Goal: Find specific page/section: Find specific page/section

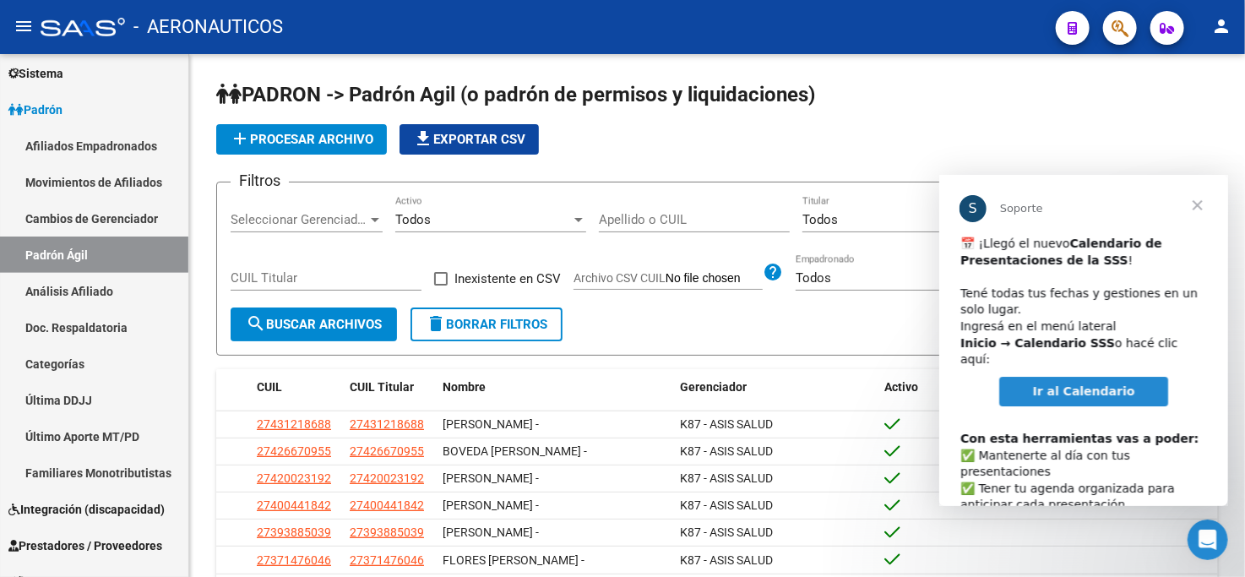
click at [1197, 202] on span "Cerrar" at bounding box center [1196, 204] width 61 height 61
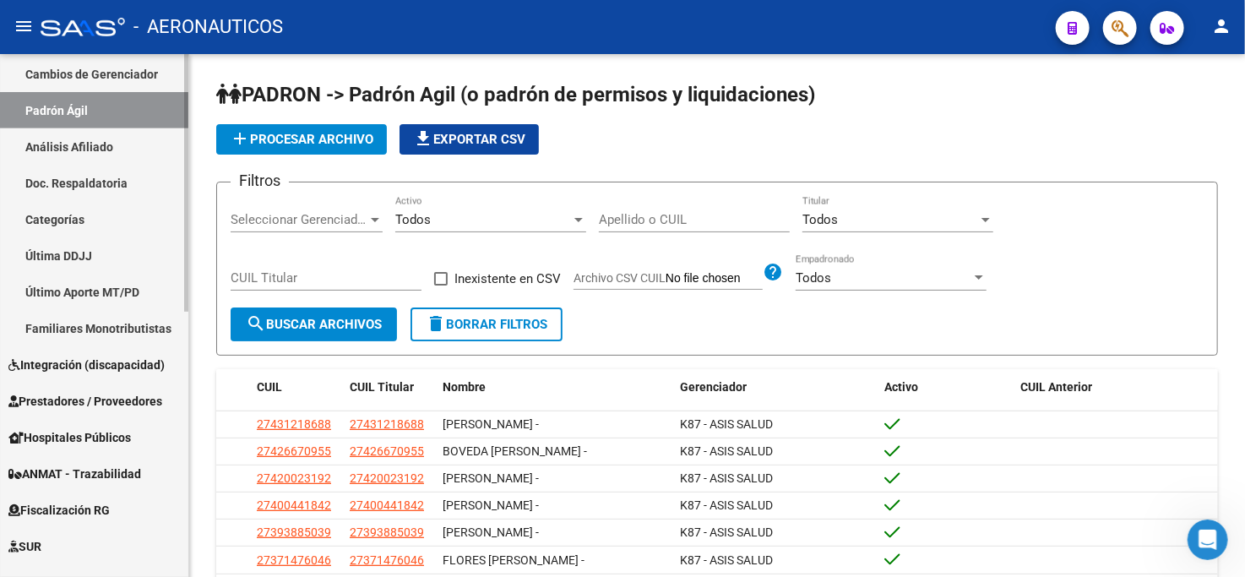
scroll to position [375, 0]
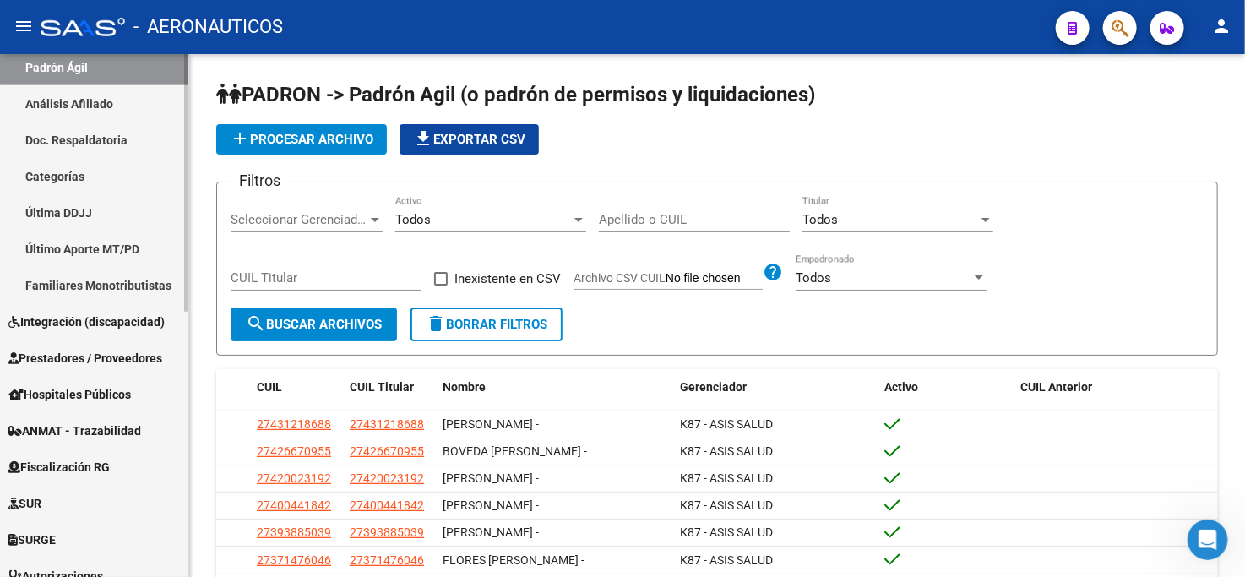
click at [122, 321] on span "Integración (discapacidad)" at bounding box center [86, 321] width 156 height 19
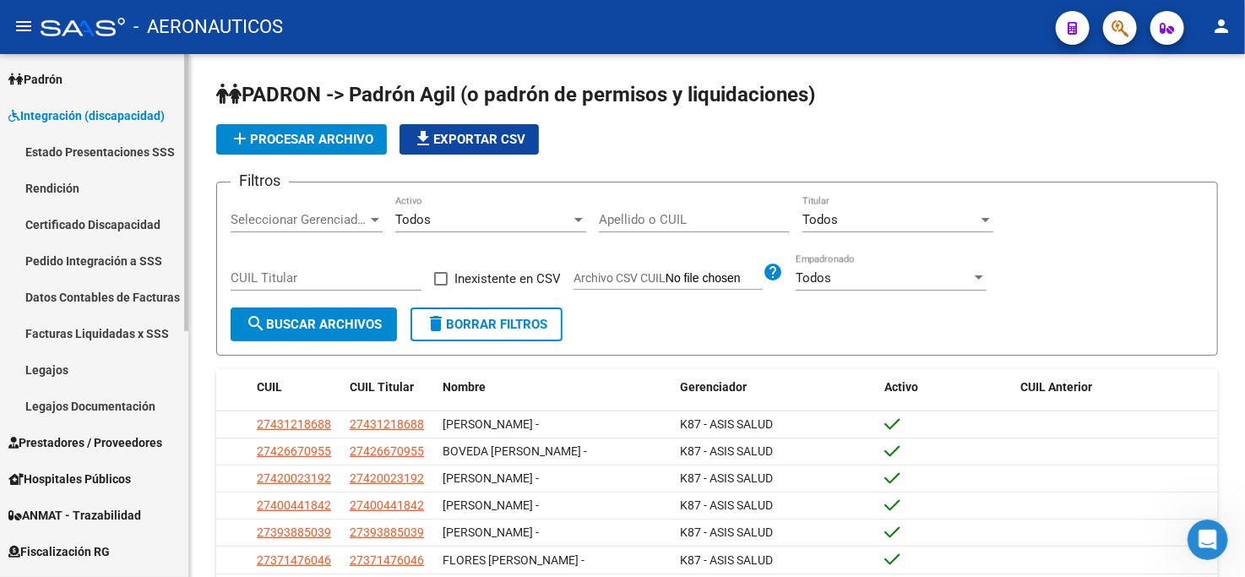
scroll to position [187, 0]
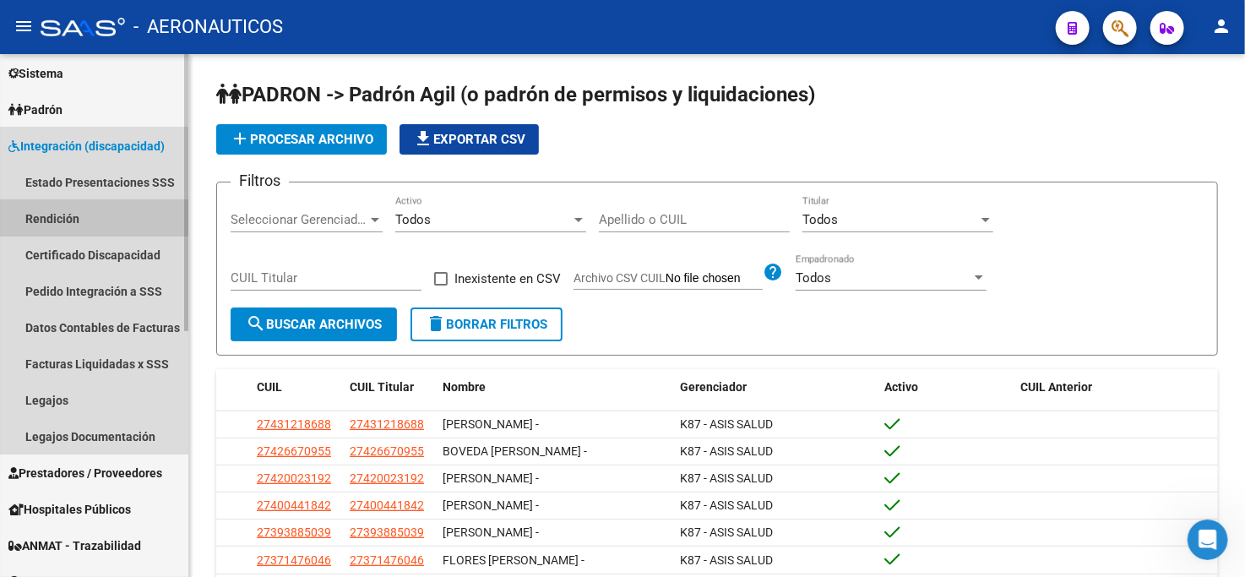
click at [86, 216] on link "Rendición" at bounding box center [94, 218] width 188 height 36
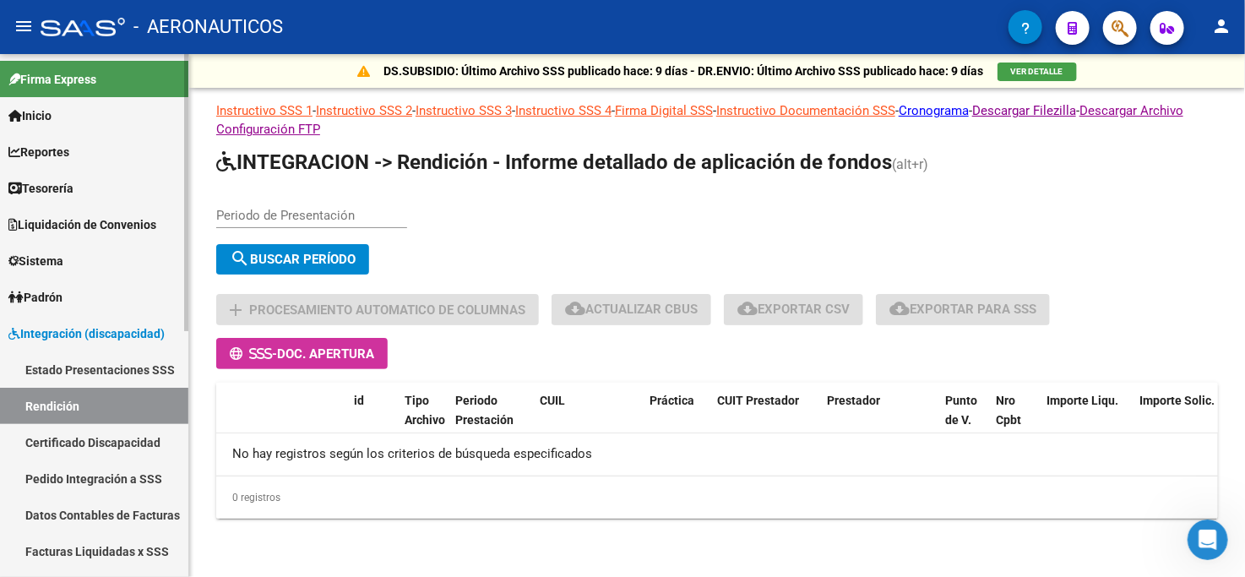
click at [69, 144] on span "Reportes" at bounding box center [38, 152] width 61 height 19
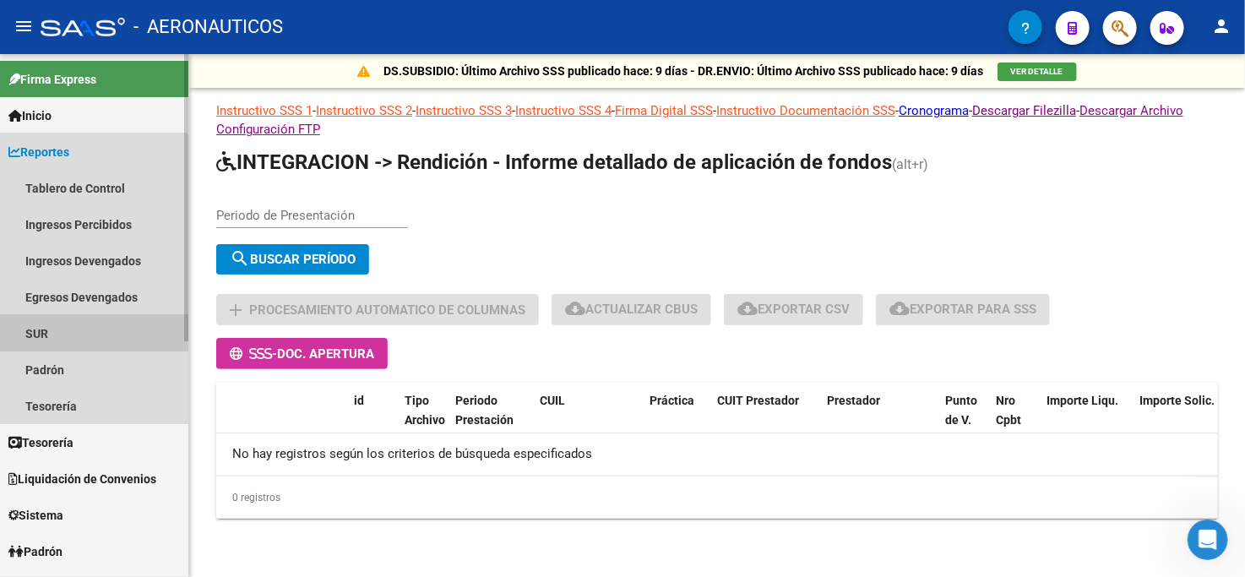
click at [78, 331] on link "SUR" at bounding box center [94, 333] width 188 height 36
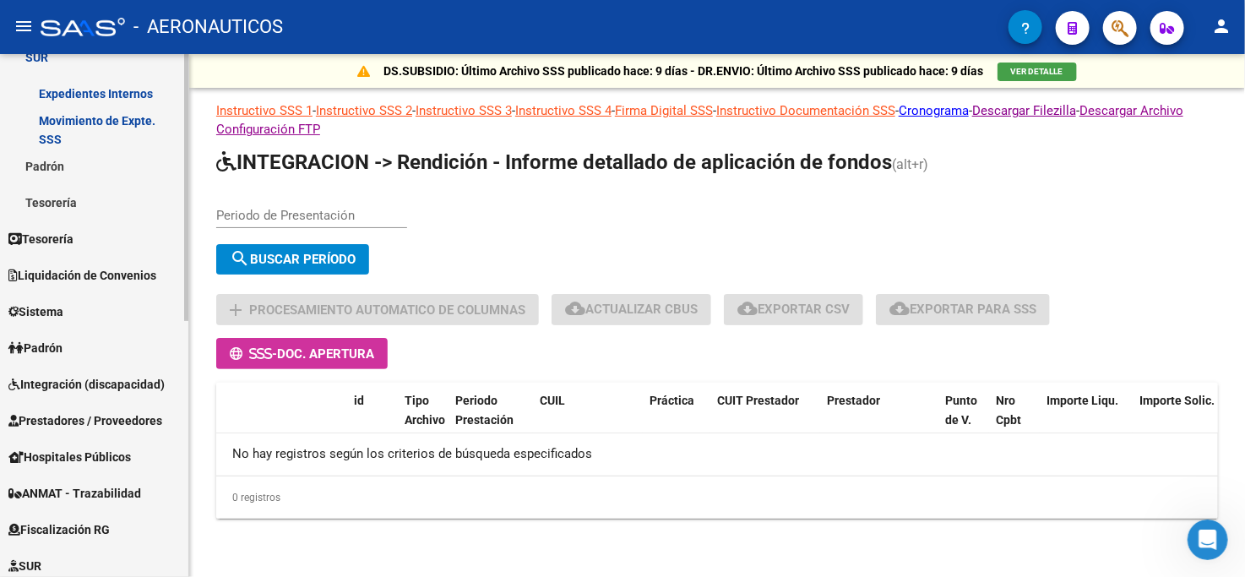
scroll to position [281, 0]
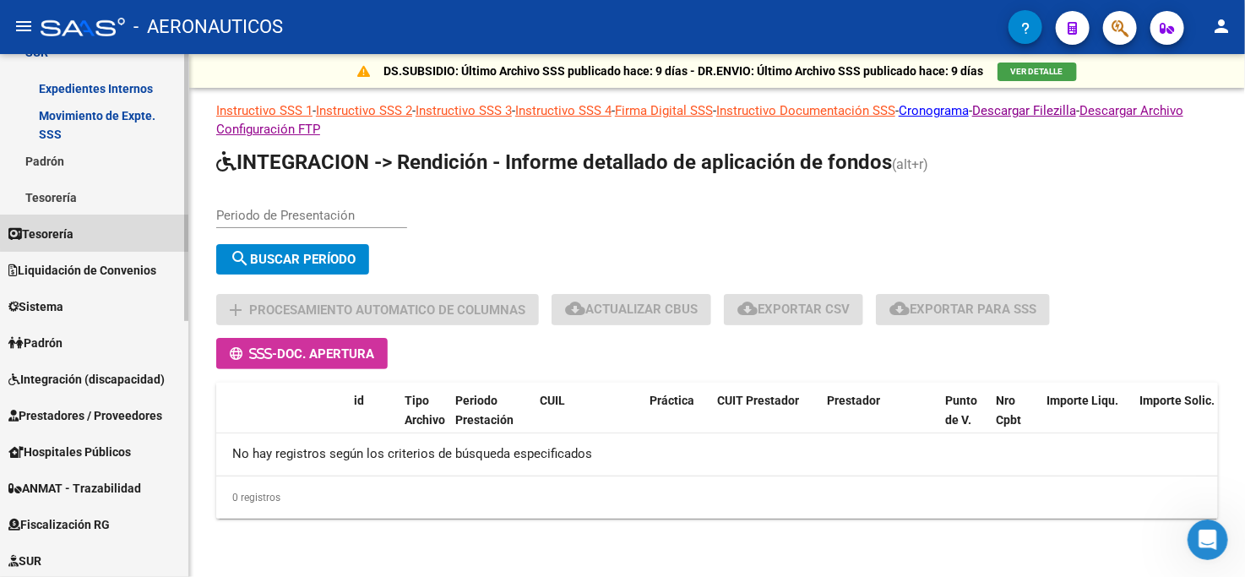
click at [96, 231] on link "Tesorería" at bounding box center [94, 233] width 188 height 36
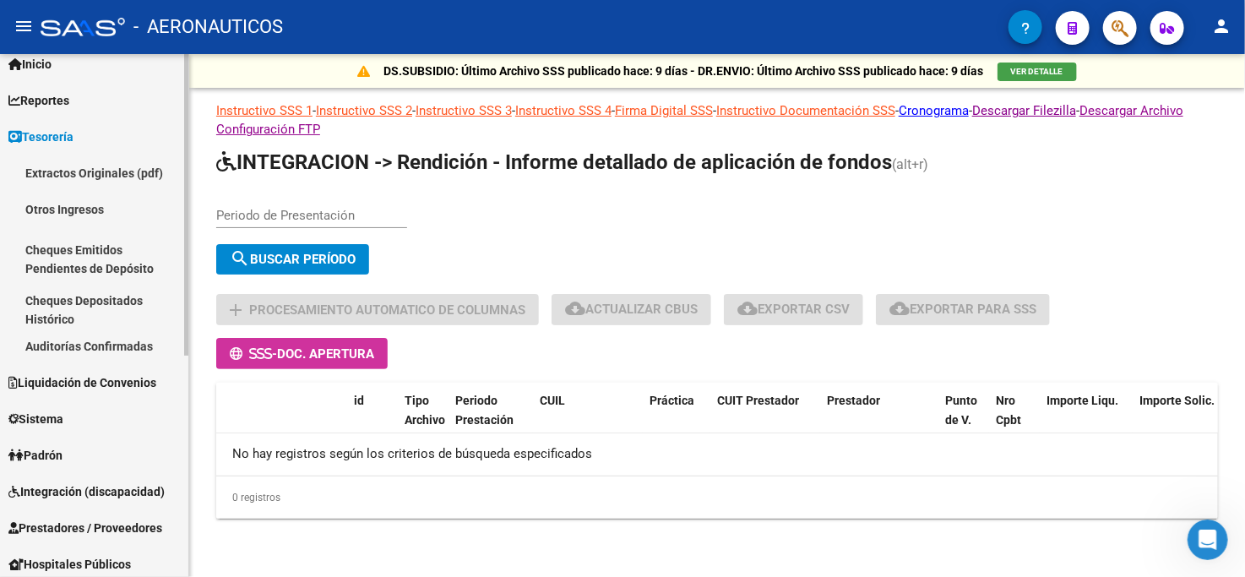
scroll to position [94, 0]
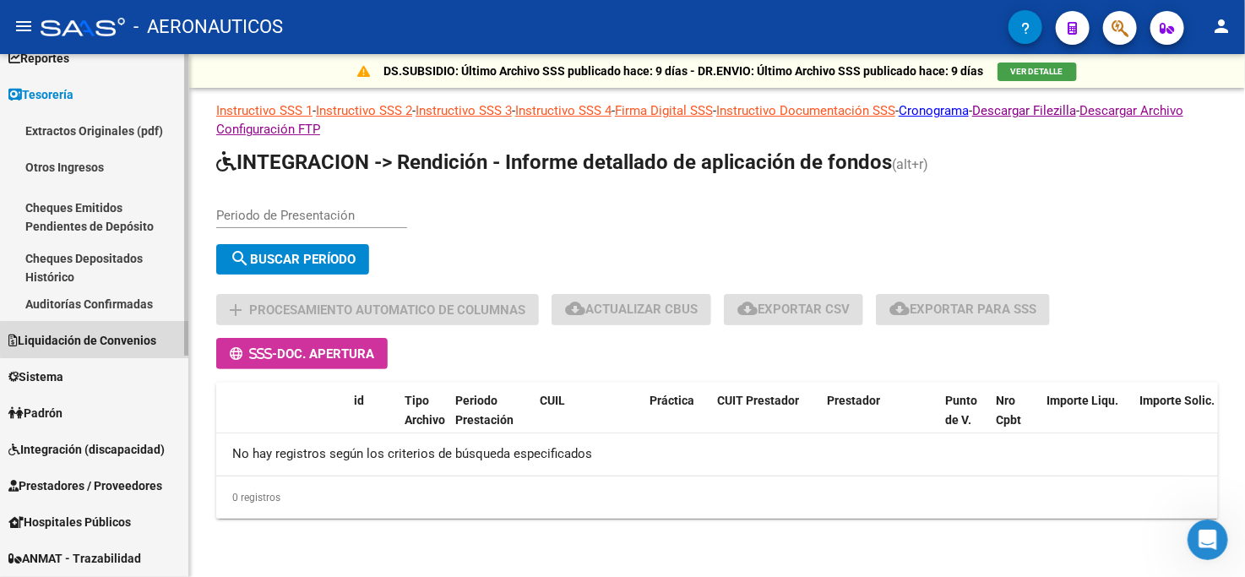
click at [95, 338] on span "Liquidación de Convenios" at bounding box center [82, 340] width 148 height 19
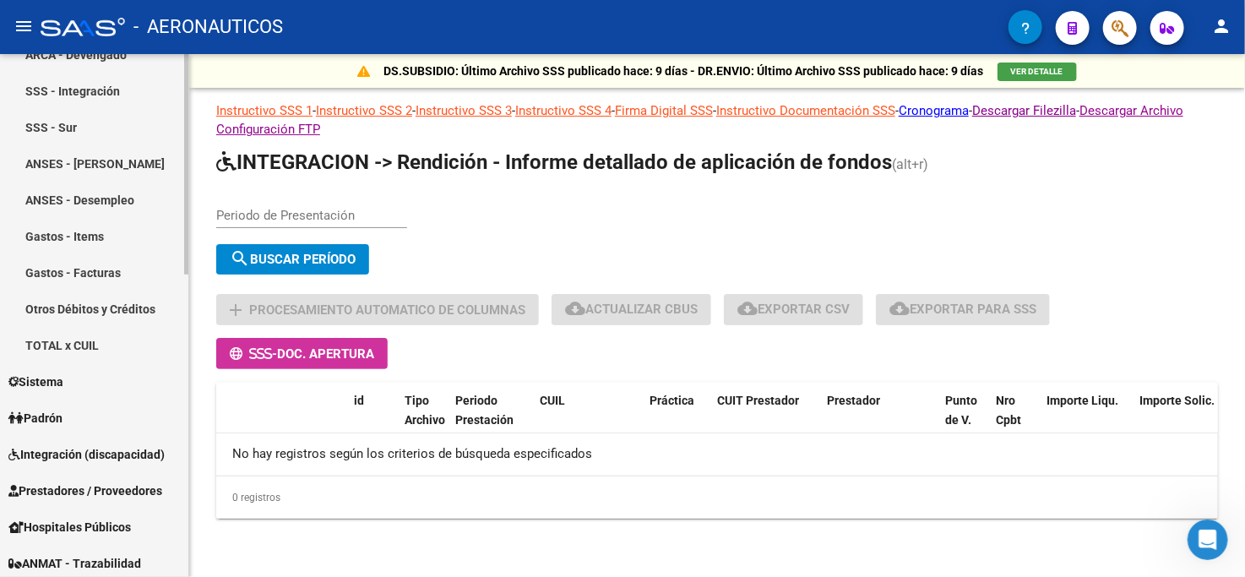
scroll to position [562, 0]
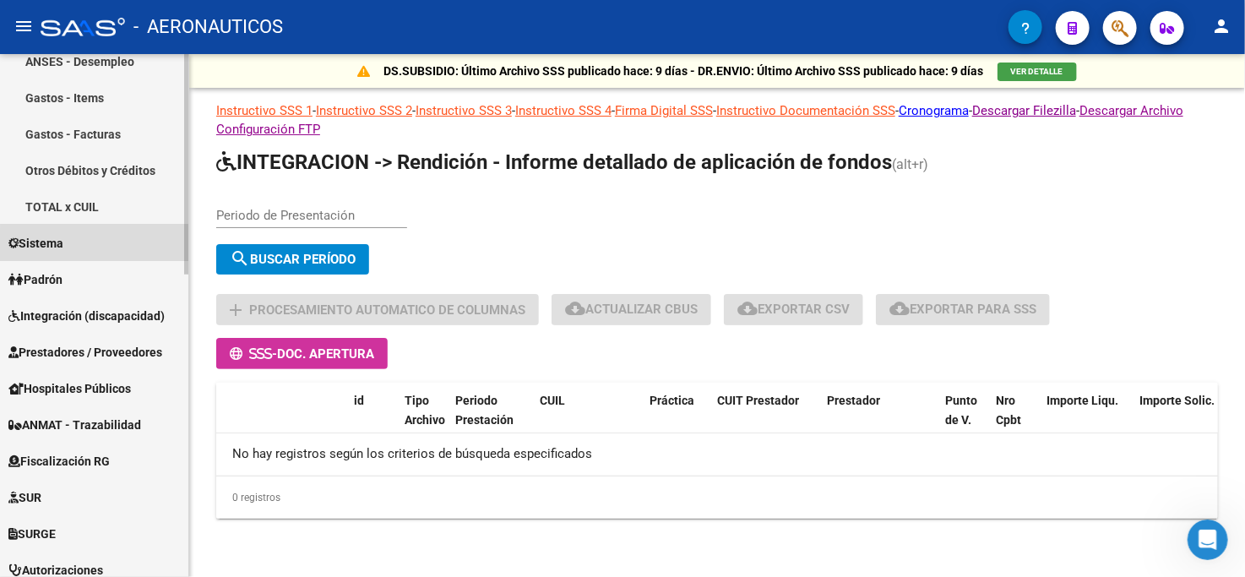
click at [110, 246] on link "Sistema" at bounding box center [94, 243] width 188 height 36
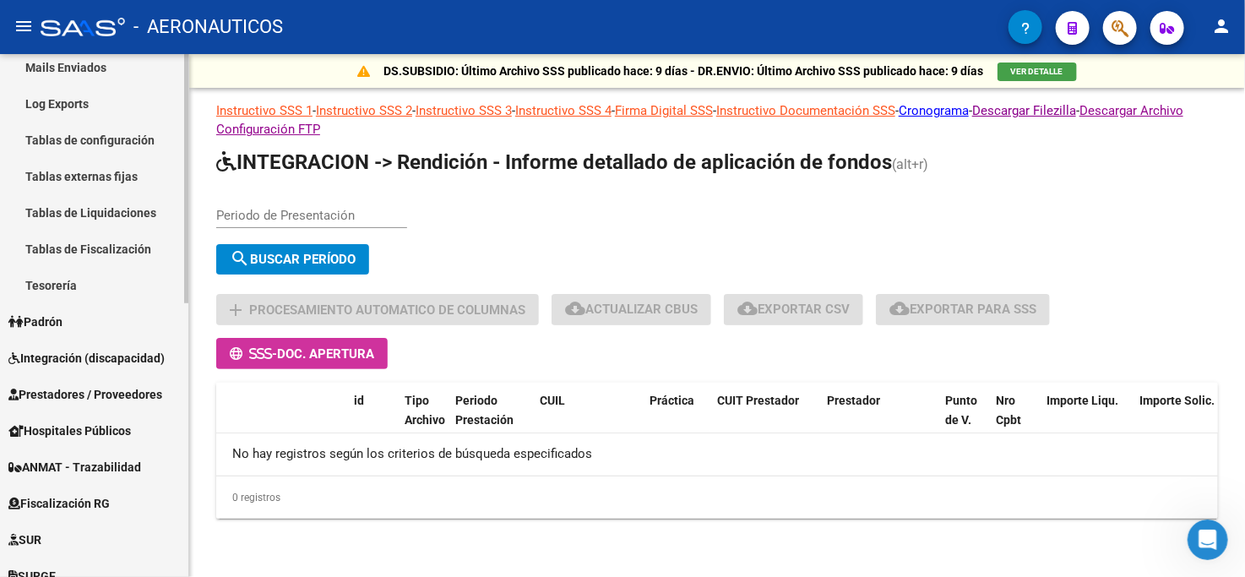
scroll to position [469, 0]
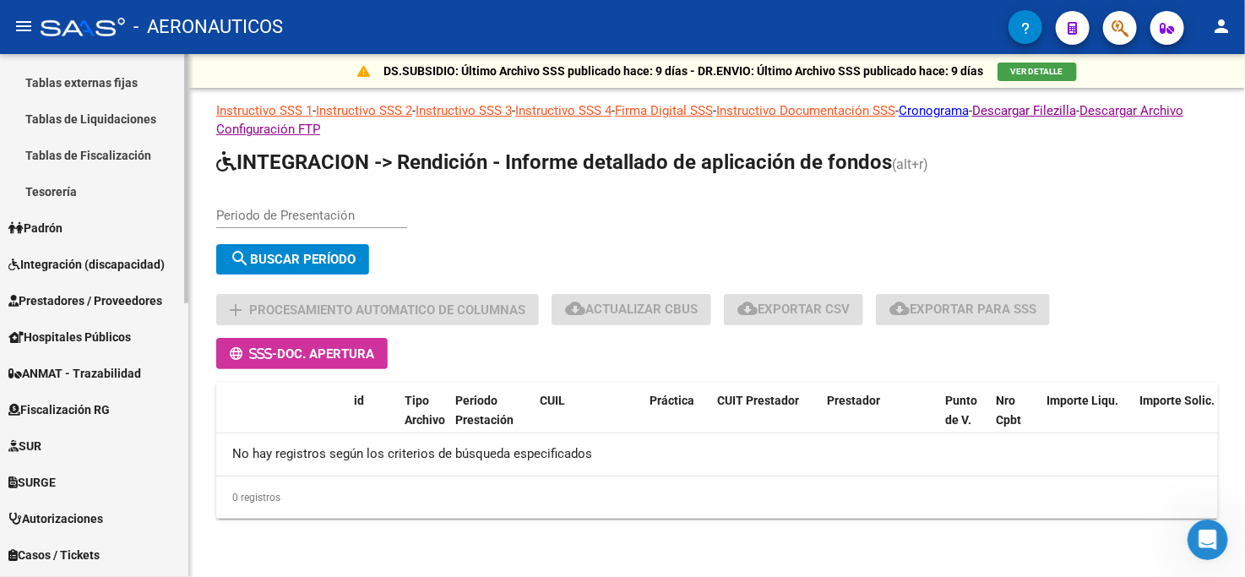
click at [113, 228] on link "Padrón" at bounding box center [94, 227] width 188 height 36
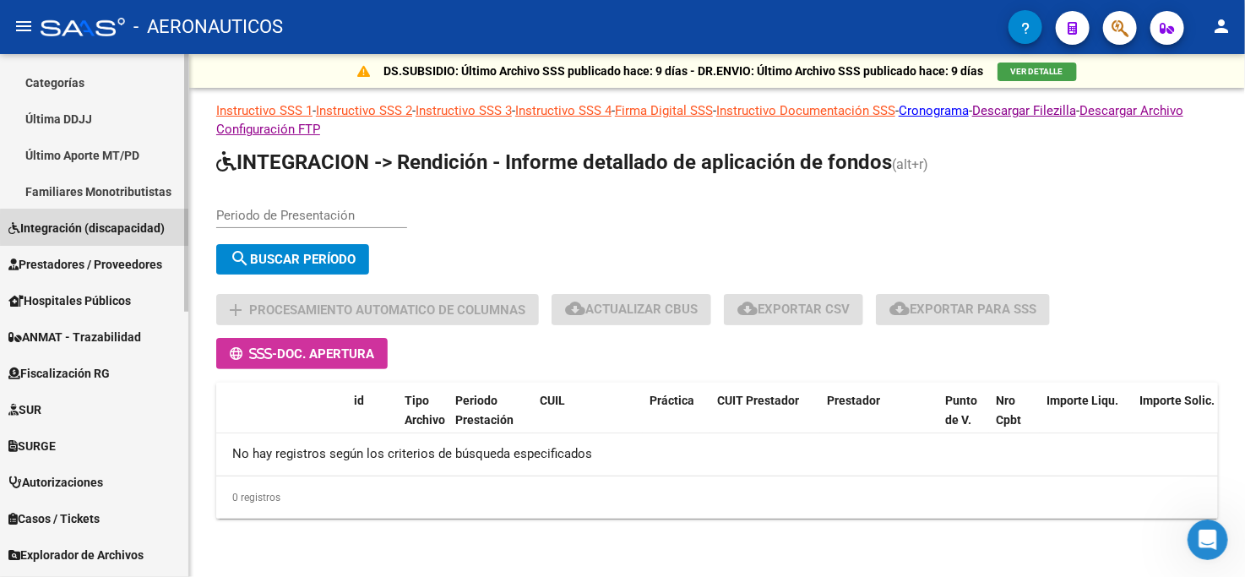
click at [113, 226] on span "Integración (discapacidad)" at bounding box center [86, 228] width 156 height 19
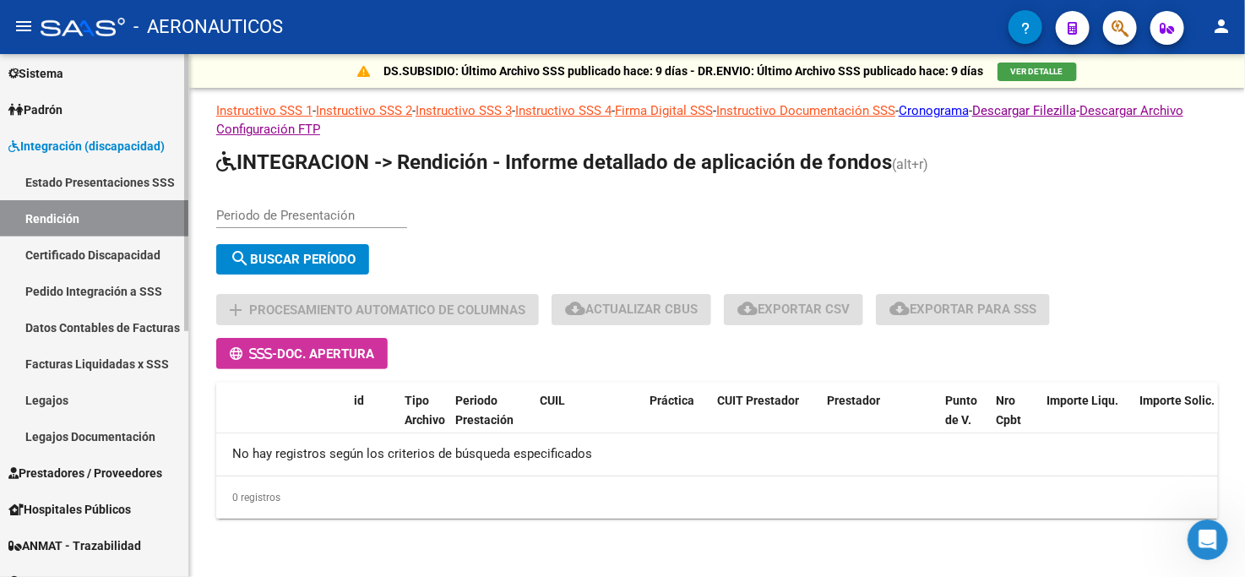
scroll to position [182, 0]
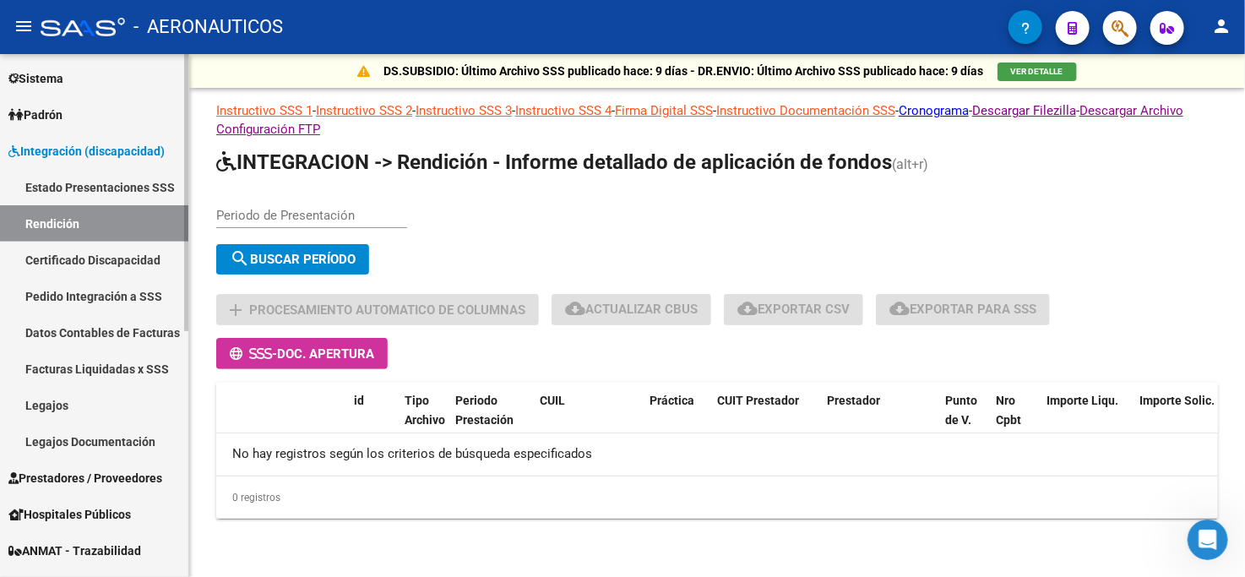
click at [93, 179] on link "Estado Presentaciones SSS" at bounding box center [94, 187] width 188 height 36
